Goal: Transaction & Acquisition: Purchase product/service

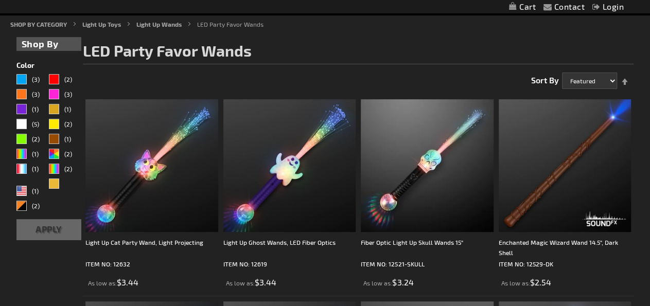
scroll to position [117, 0]
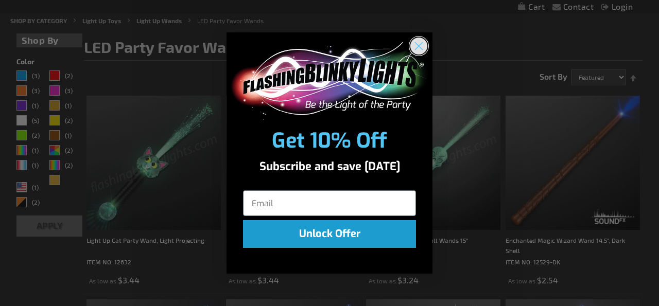
click at [412, 38] on icon "Close dialog" at bounding box center [419, 46] width 18 height 18
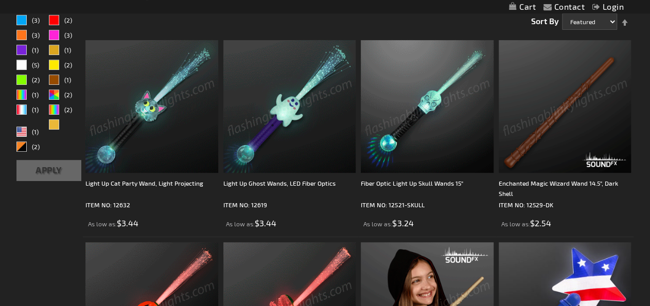
scroll to position [157, 0]
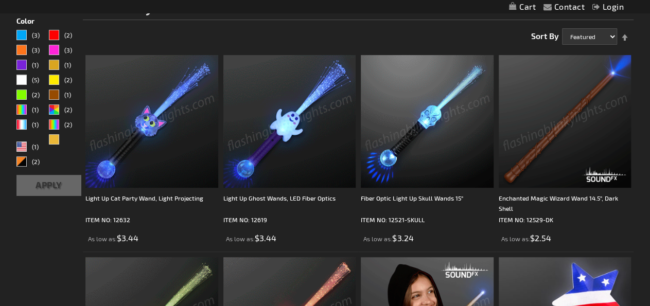
click at [292, 145] on img at bounding box center [289, 121] width 133 height 133
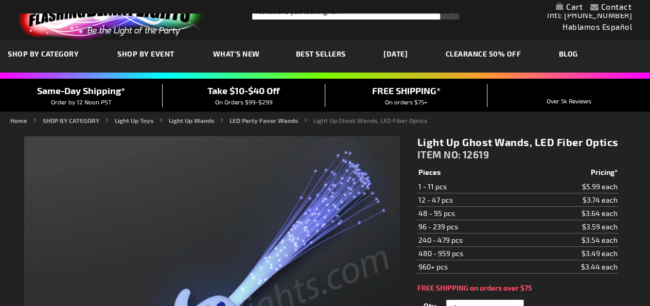
scroll to position [151, 0]
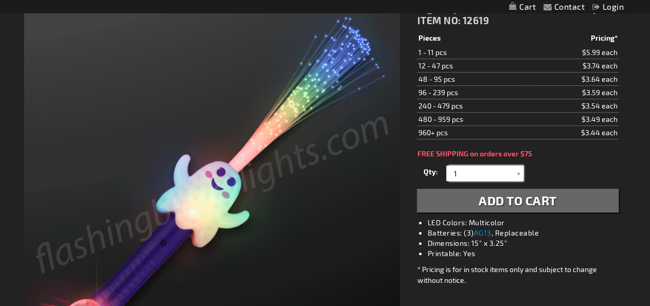
click at [493, 172] on input "1" at bounding box center [486, 173] width 75 height 15
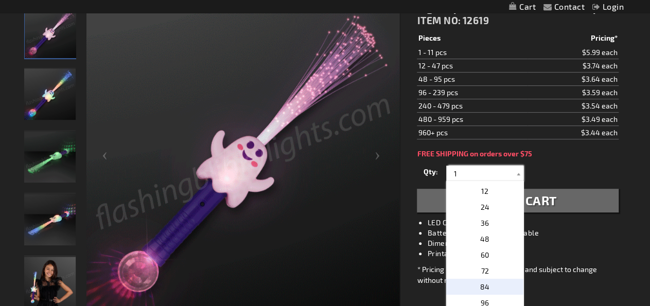
scroll to position [174, 0]
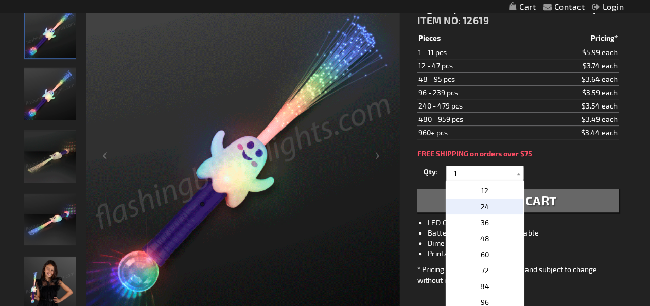
click at [495, 205] on p "24" at bounding box center [484, 207] width 77 height 16
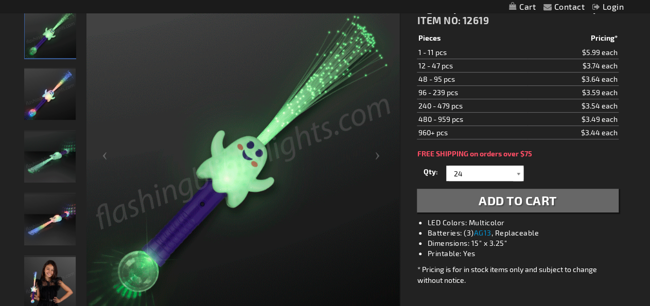
click at [520, 168] on div at bounding box center [518, 173] width 10 height 15
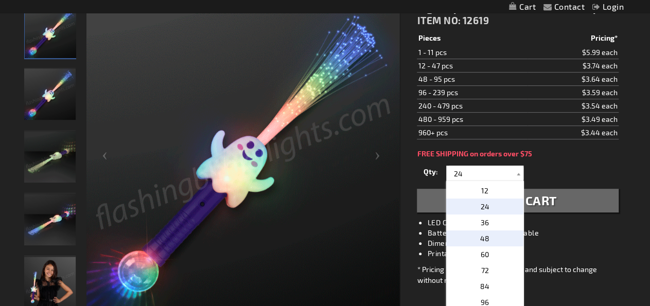
click at [488, 239] on p "48" at bounding box center [484, 238] width 77 height 16
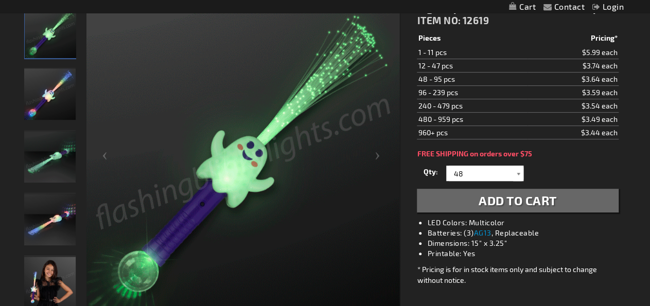
click at [519, 172] on div at bounding box center [518, 173] width 10 height 15
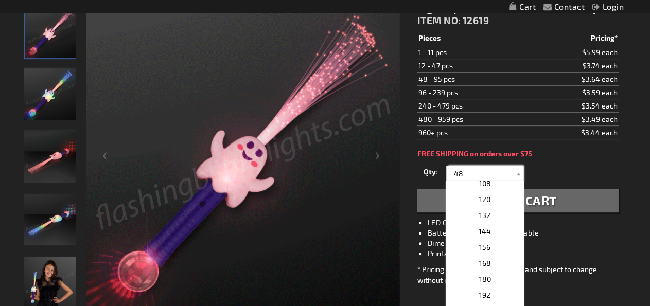
scroll to position [309, 0]
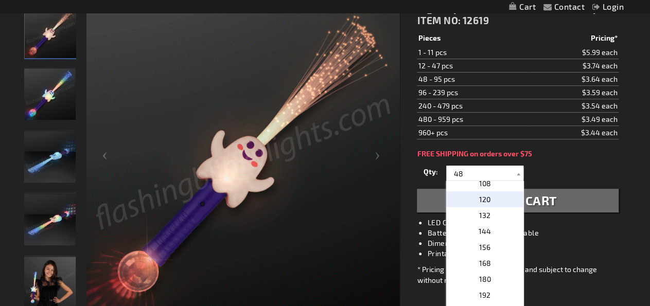
click at [494, 200] on p "120" at bounding box center [484, 199] width 77 height 16
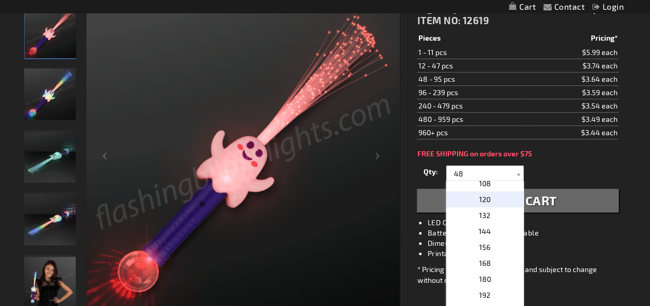
type input "120"
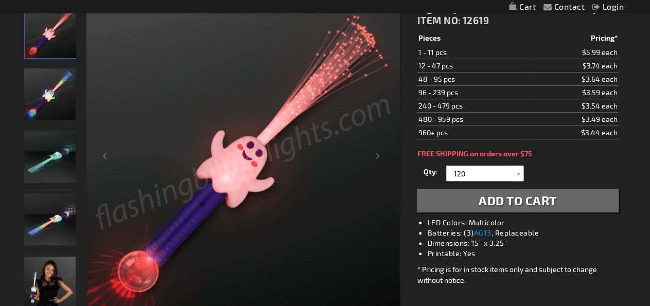
click at [529, 199] on span "Add to Cart" at bounding box center [517, 200] width 78 height 15
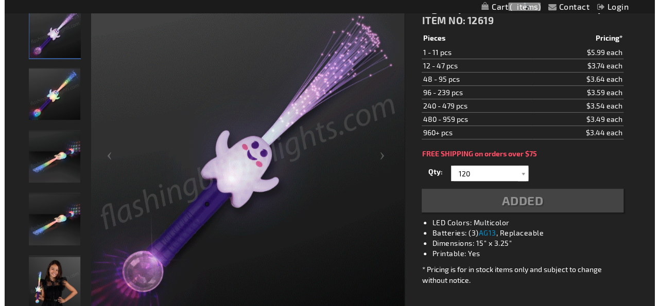
scroll to position [174, 0]
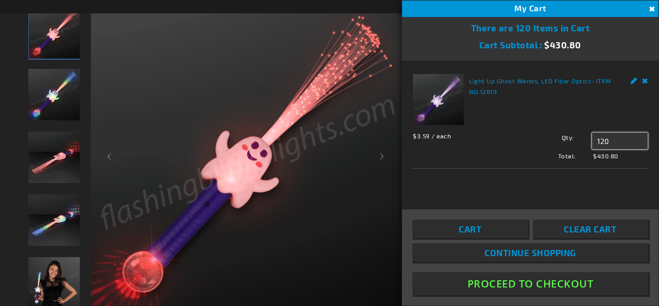
click at [615, 140] on input "120" at bounding box center [620, 141] width 56 height 16
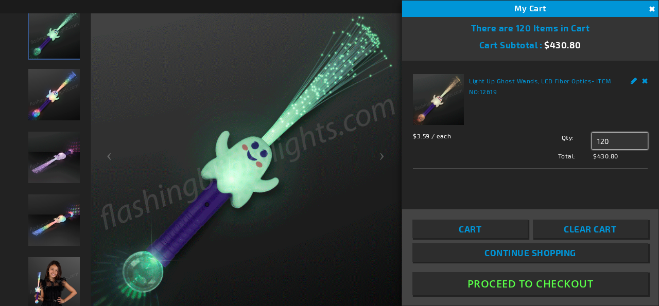
drag, startPoint x: 615, startPoint y: 140, endPoint x: 587, endPoint y: 138, distance: 27.9
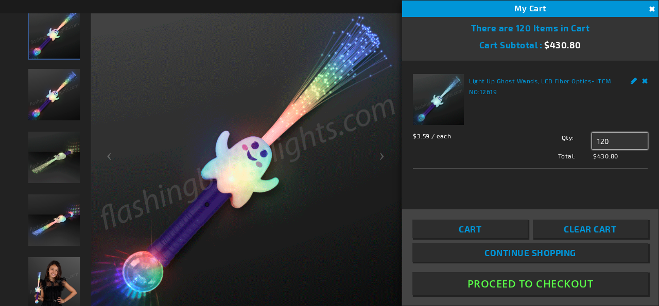
click at [592, 138] on input "120" at bounding box center [620, 141] width 56 height 16
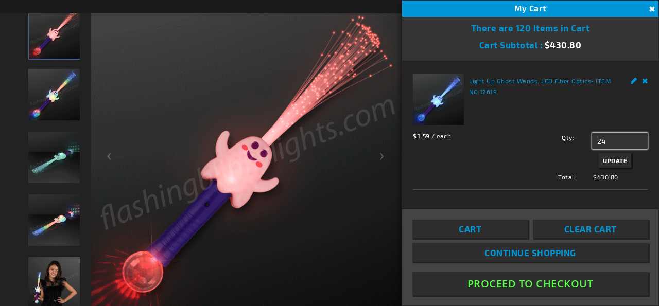
type input "24"
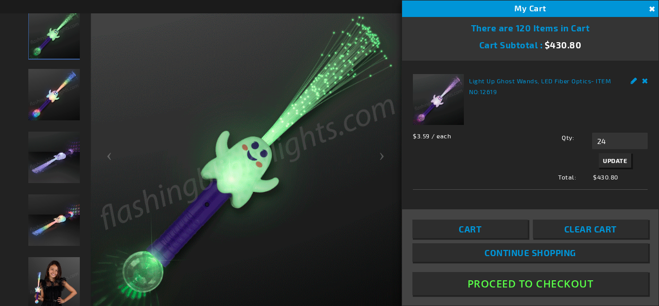
click at [606, 159] on span "Update" at bounding box center [614, 160] width 24 height 7
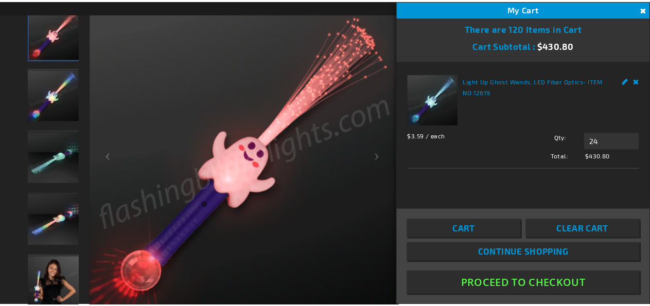
scroll to position [151, 0]
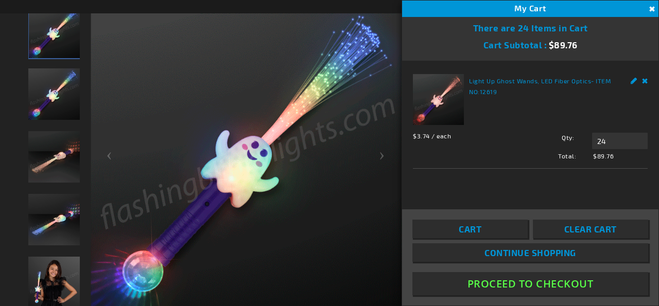
click at [519, 286] on button "Proceed To Checkout" at bounding box center [530, 283] width 236 height 23
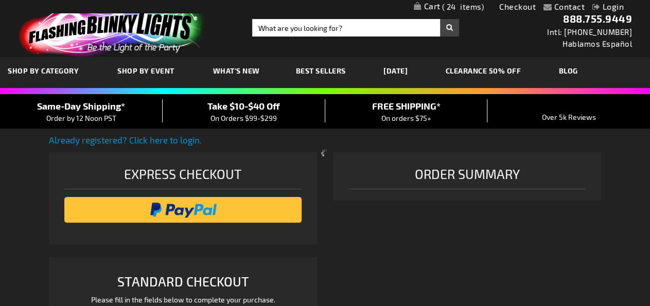
select select "US"
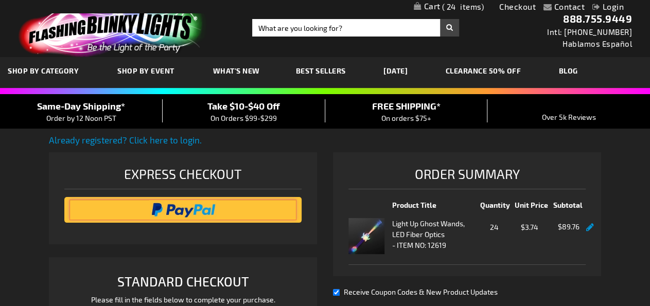
click at [216, 208] on input "image" at bounding box center [182, 210] width 227 height 21
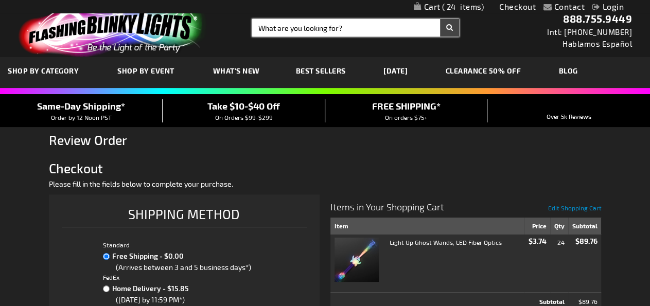
click at [334, 27] on input "Search" at bounding box center [355, 27] width 207 height 17
type input "halloween"
click at [440, 19] on button "Search" at bounding box center [449, 27] width 19 height 17
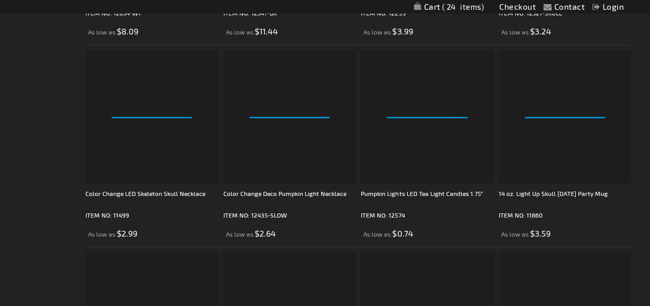
scroll to position [2503, 0]
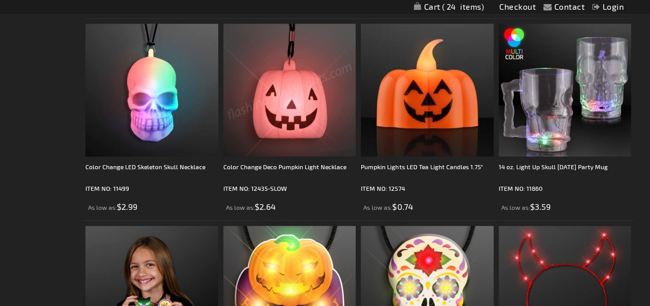
click at [317, 82] on img at bounding box center [289, 90] width 133 height 133
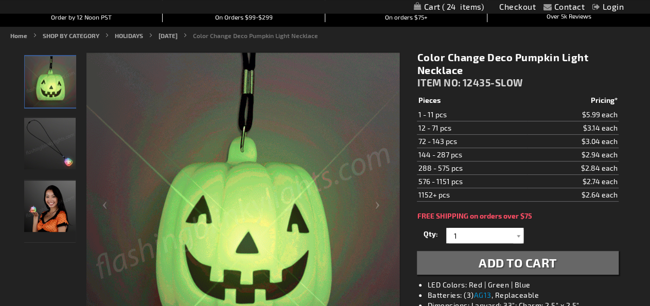
scroll to position [101, 0]
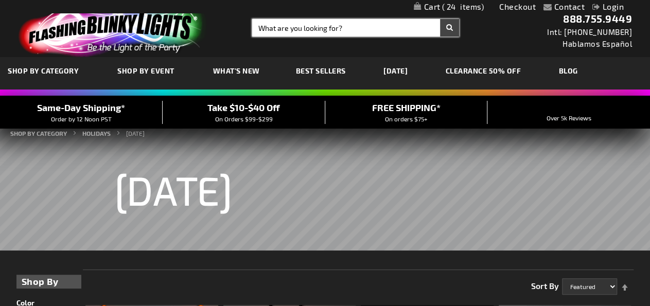
drag, startPoint x: 345, startPoint y: 27, endPoint x: 130, endPoint y: 32, distance: 215.1
click at [252, 32] on input "Search" at bounding box center [355, 27] width 207 height 17
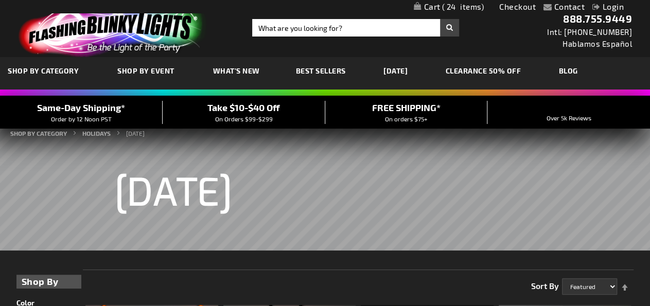
click at [130, 32] on img at bounding box center [110, 30] width 201 height 56
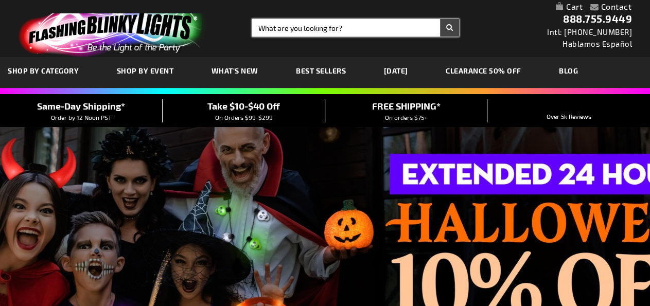
click at [371, 32] on input "Search" at bounding box center [355, 27] width 207 height 17
type input "disco"
click at [440, 19] on button "Search" at bounding box center [449, 27] width 19 height 17
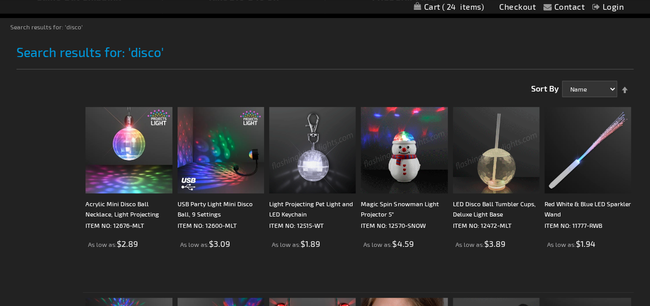
scroll to position [108, 0]
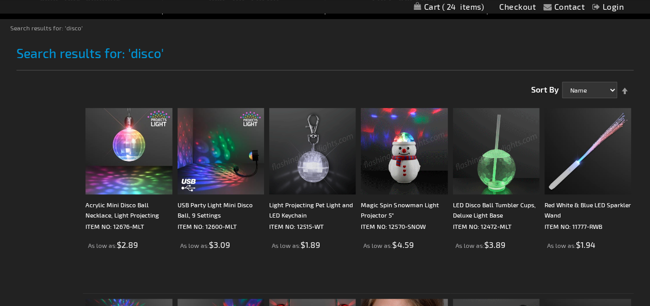
click at [500, 167] on img at bounding box center [496, 151] width 86 height 86
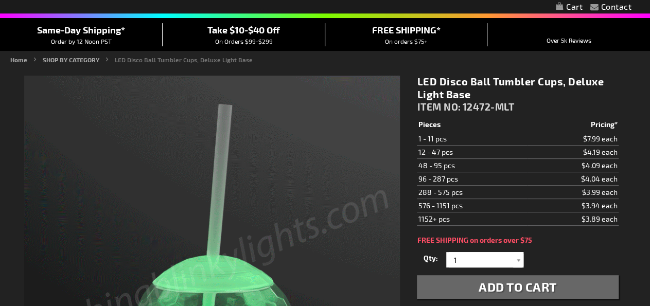
scroll to position [210, 0]
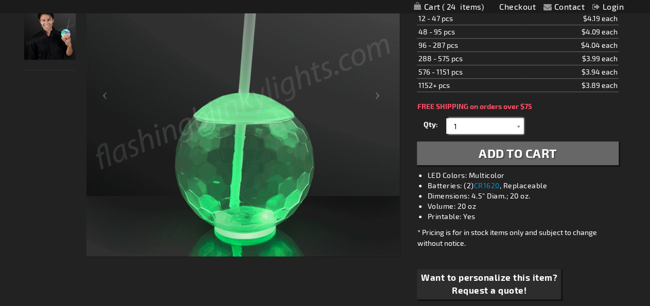
click at [486, 118] on input "1" at bounding box center [486, 125] width 75 height 15
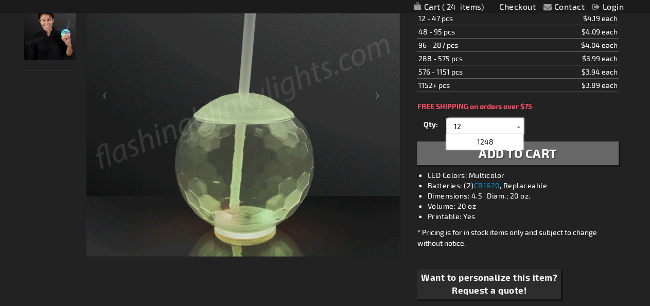
type input "1"
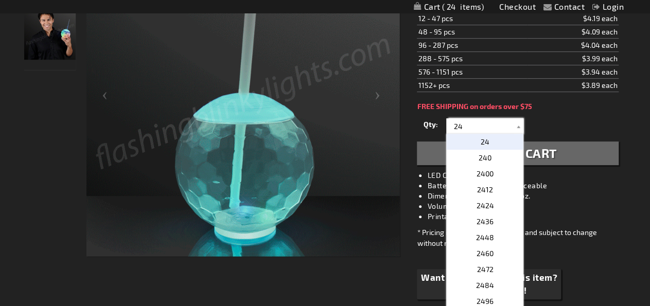
type input "24"
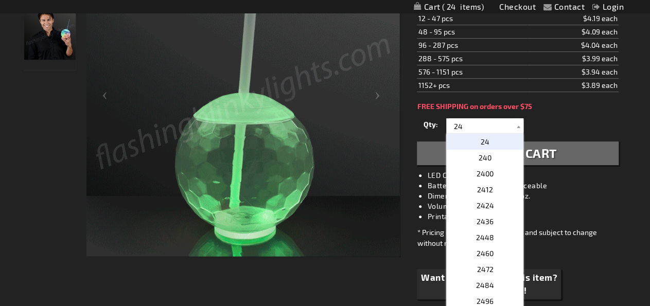
click at [501, 140] on p "24" at bounding box center [484, 142] width 77 height 16
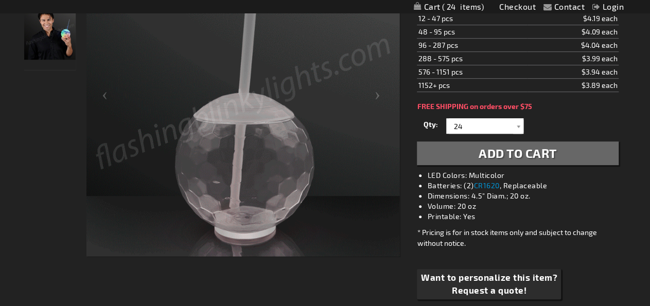
click at [526, 157] on span "Add to Cart" at bounding box center [517, 153] width 78 height 15
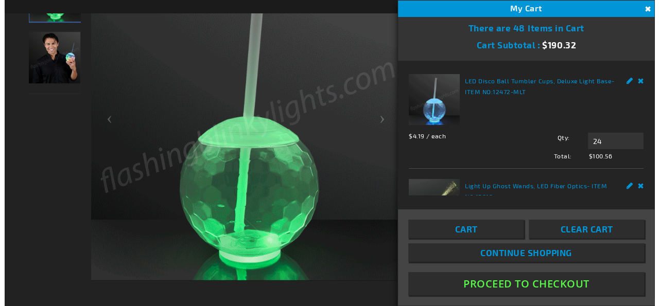
scroll to position [234, 0]
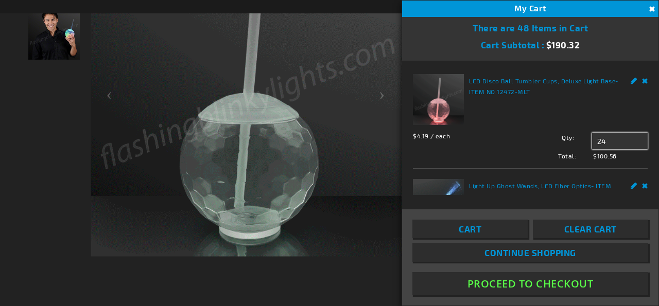
click at [614, 140] on input "24" at bounding box center [620, 141] width 56 height 16
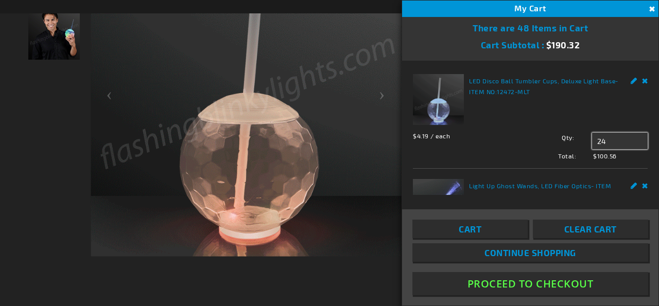
type input "2"
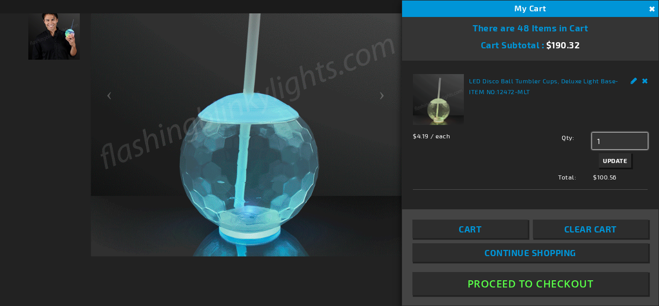
type input "1"
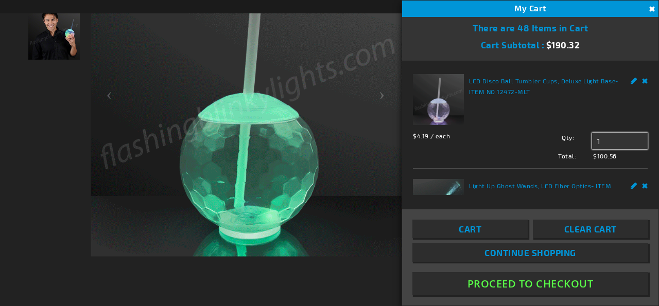
scroll to position [210, 0]
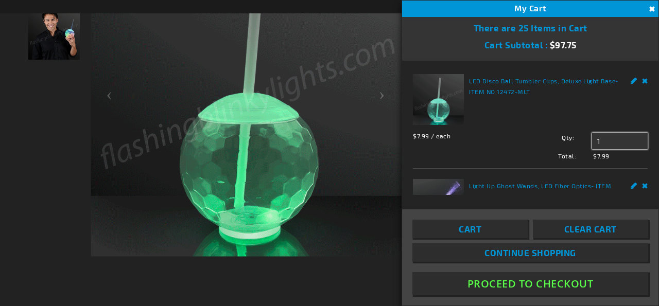
click at [612, 140] on input "1" at bounding box center [620, 141] width 56 height 16
